Goal: Transaction & Acquisition: Purchase product/service

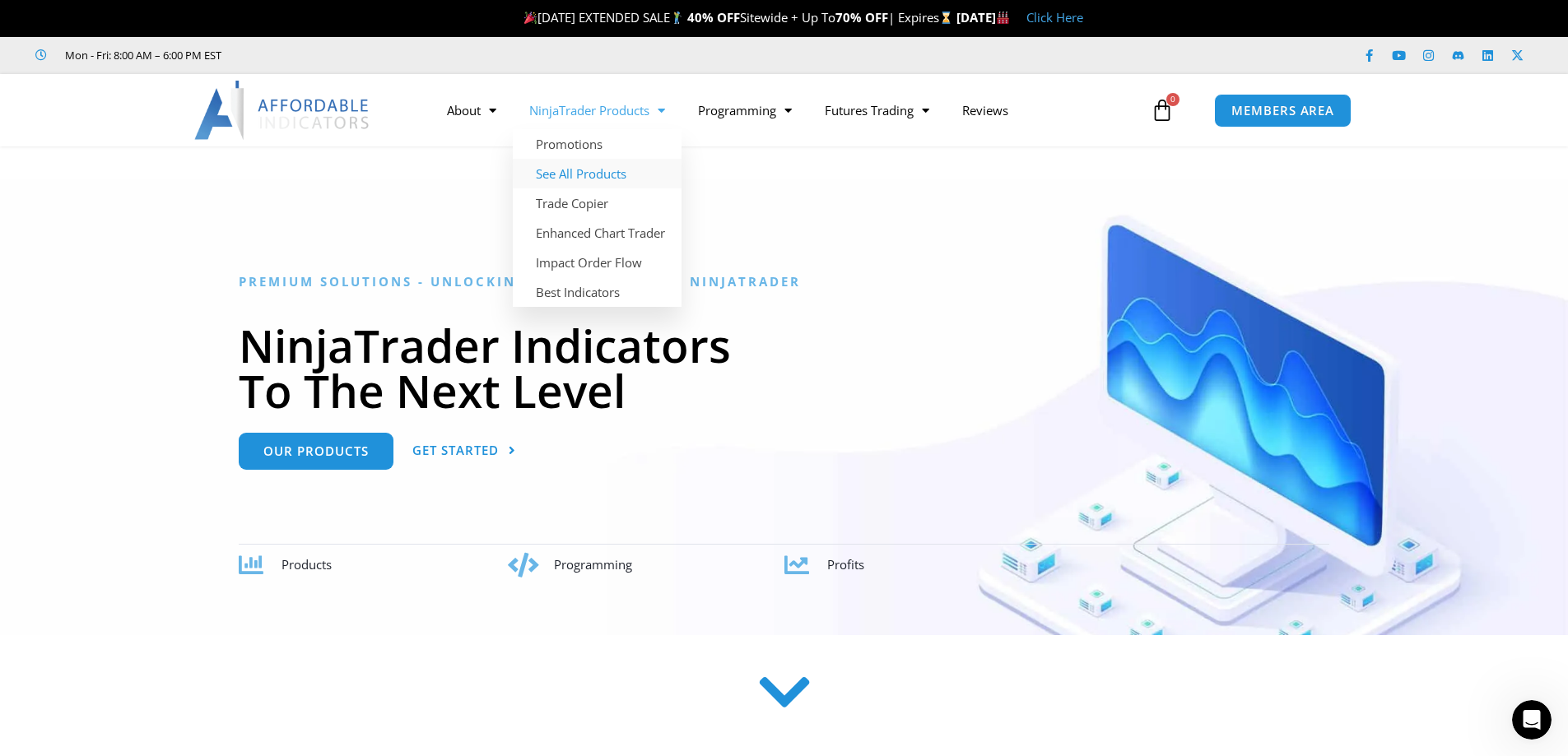
click at [583, 177] on link "See All Products" at bounding box center [596, 174] width 169 height 30
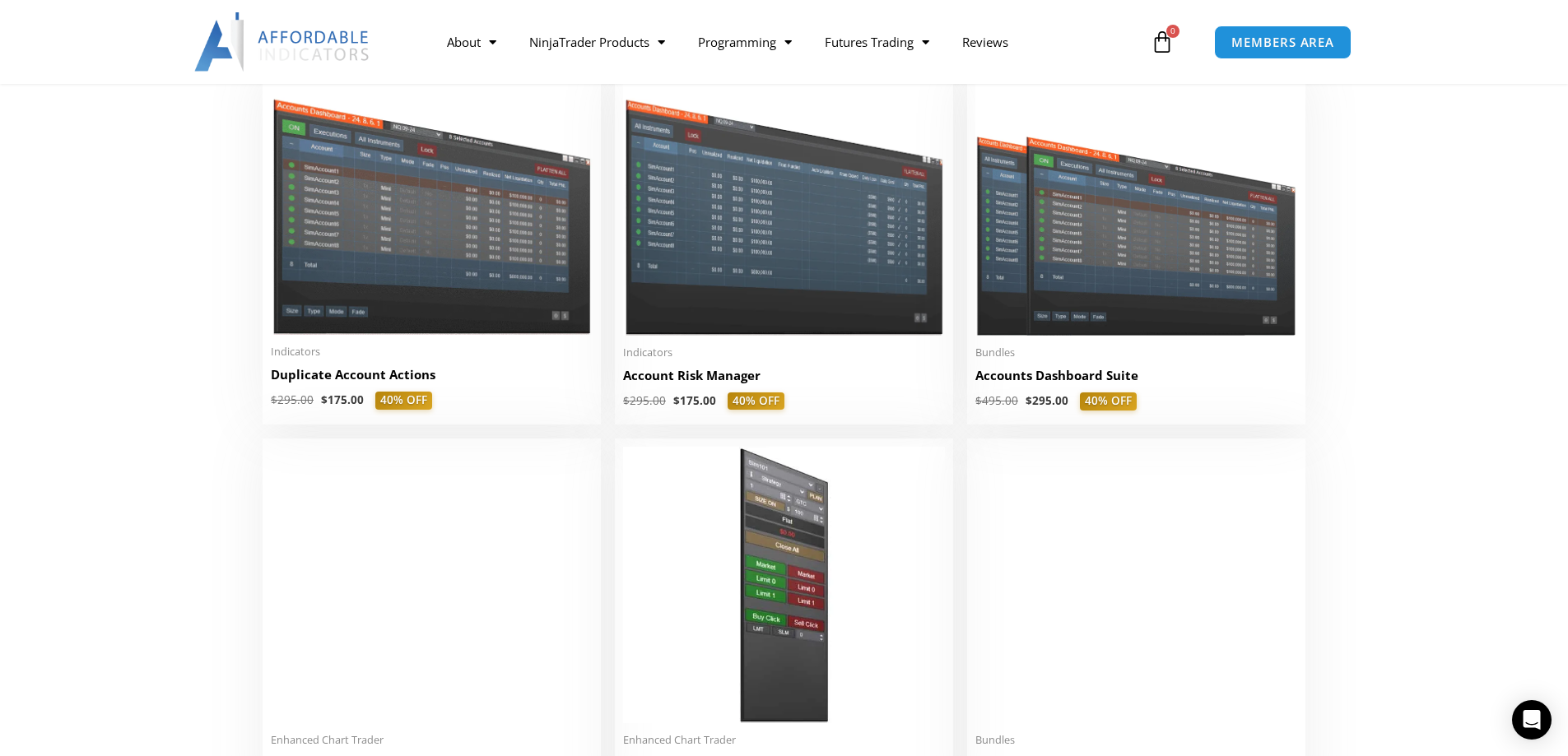
scroll to position [412, 0]
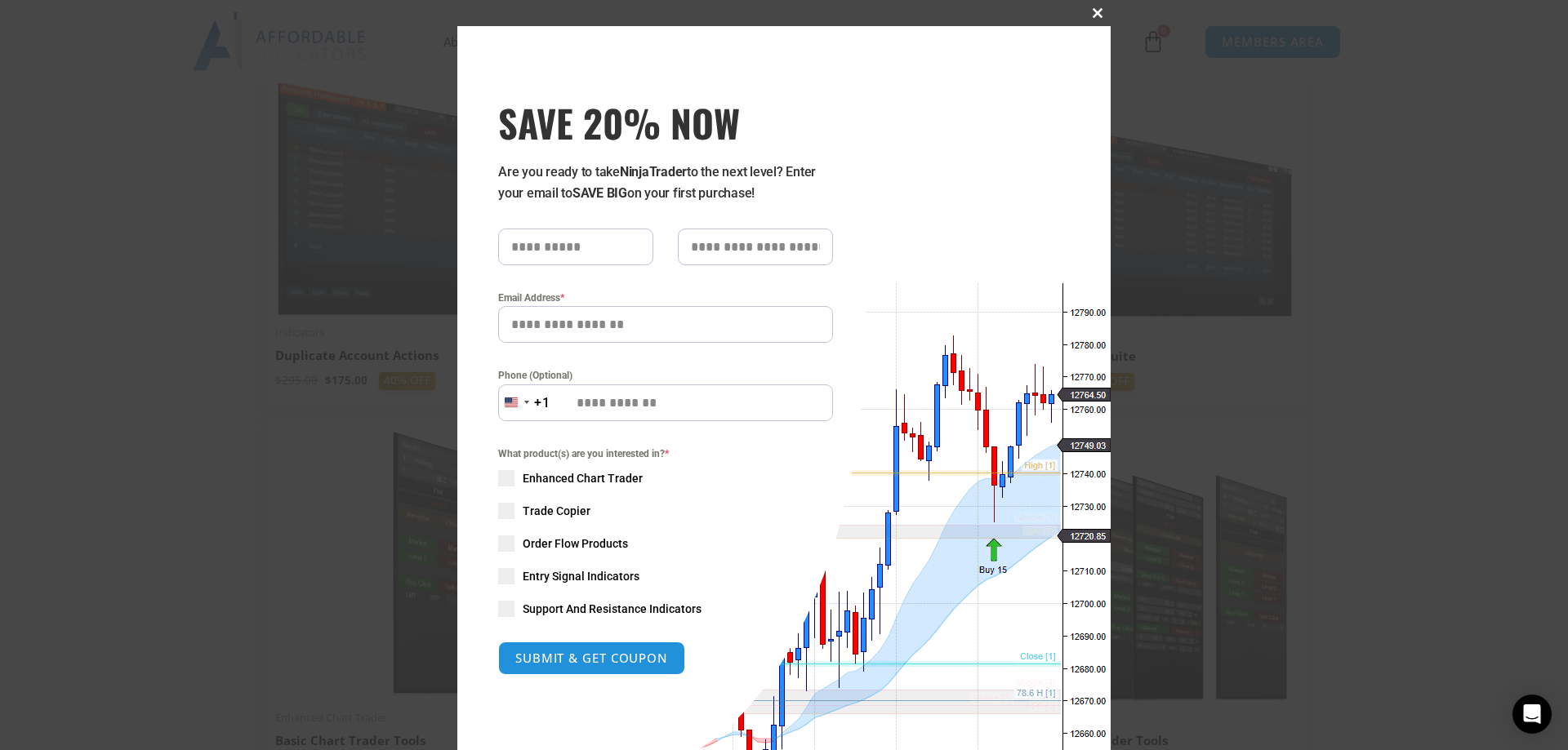
click at [1088, 7] on button "Close this module" at bounding box center [1098, 13] width 26 height 26
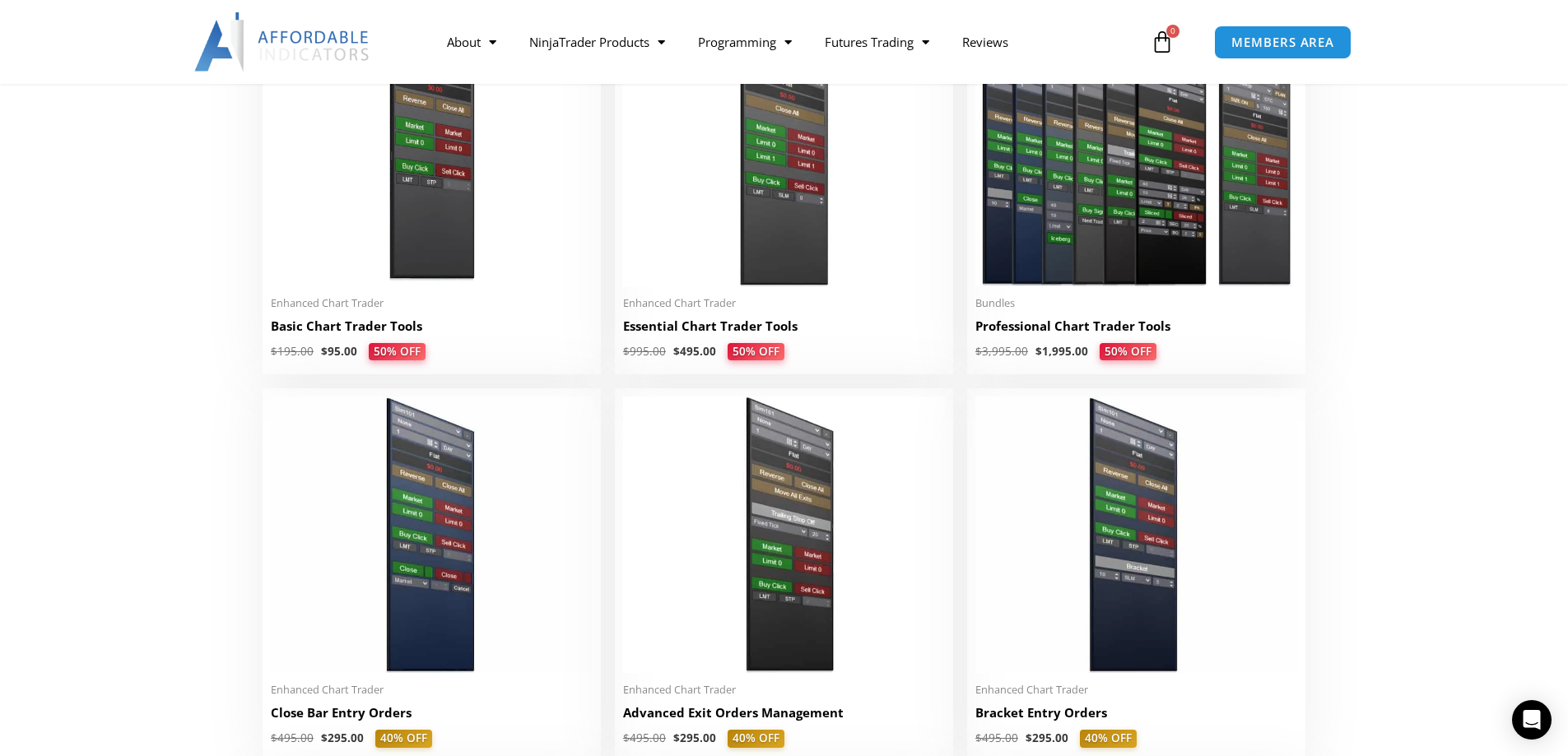
scroll to position [494, 0]
